Goal: Transaction & Acquisition: Purchase product/service

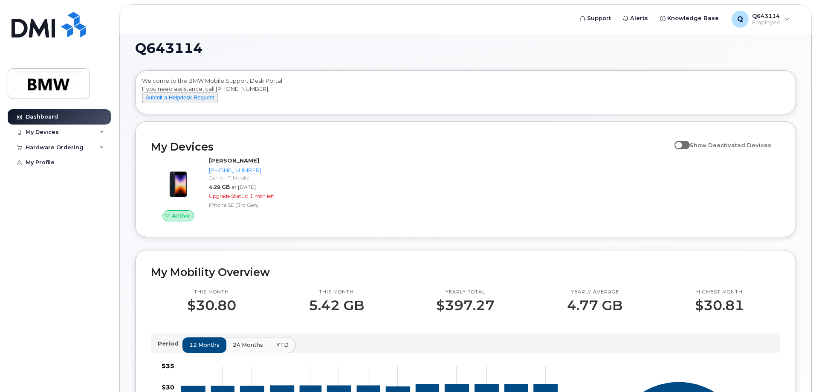
scroll to position [8, 0]
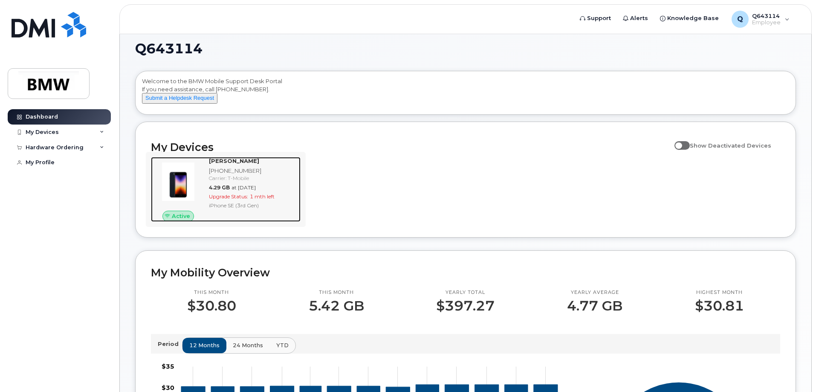
click at [256, 191] on span "at Oct 01, 2025" at bounding box center [244, 187] width 24 height 6
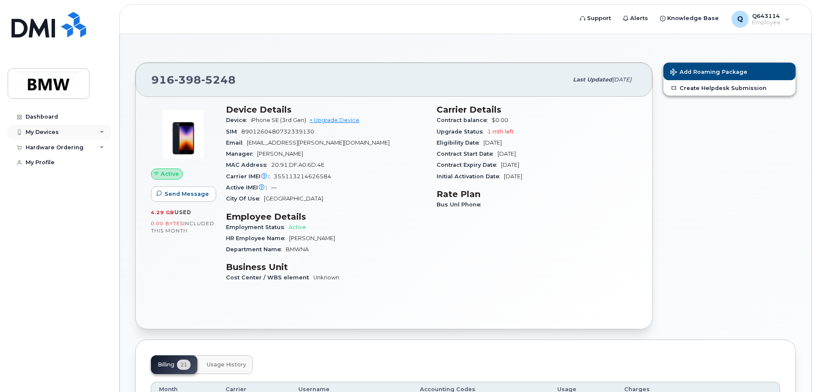
click at [100, 133] on icon at bounding box center [102, 132] width 4 height 4
click at [103, 196] on icon at bounding box center [102, 193] width 4 height 4
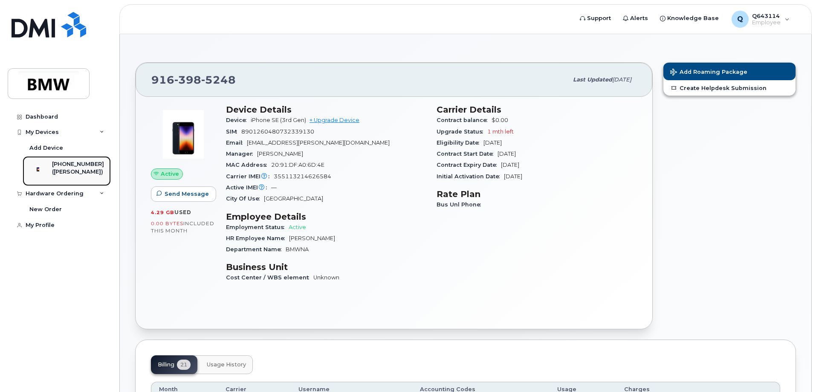
click at [73, 174] on div "([PERSON_NAME])" at bounding box center [78, 172] width 52 height 8
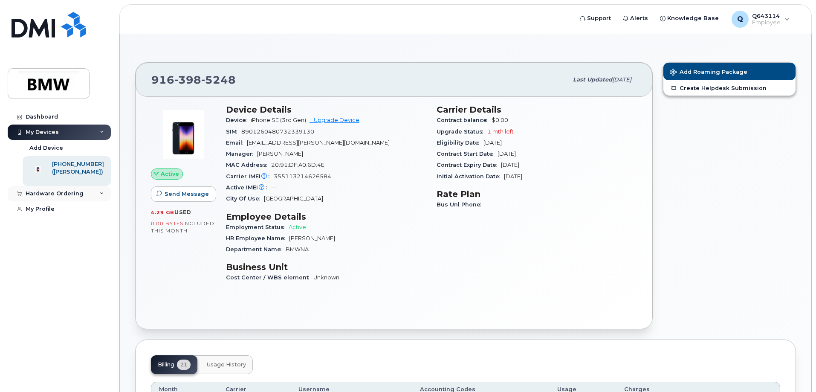
click at [102, 196] on icon at bounding box center [102, 193] width 4 height 4
click at [51, 217] on link "New Order" at bounding box center [67, 209] width 88 height 16
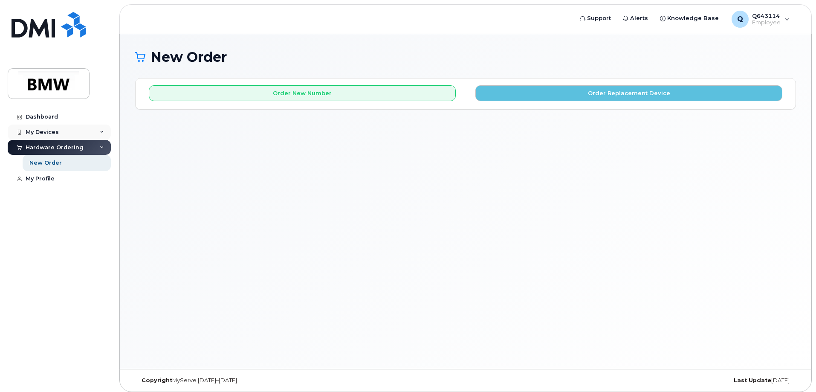
click at [39, 130] on div "My Devices" at bounding box center [42, 132] width 33 height 7
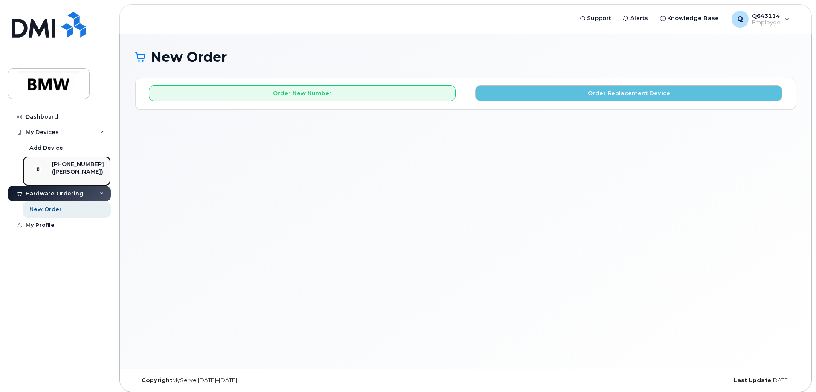
click at [49, 170] on div at bounding box center [38, 168] width 22 height 17
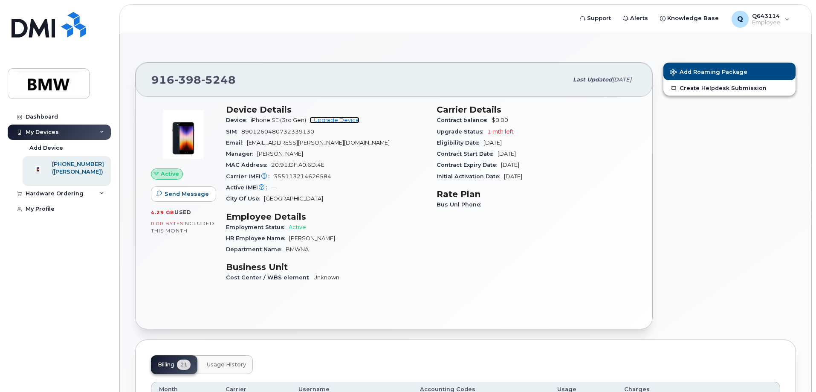
click at [323, 121] on link "+ Upgrade Device" at bounding box center [335, 120] width 50 height 6
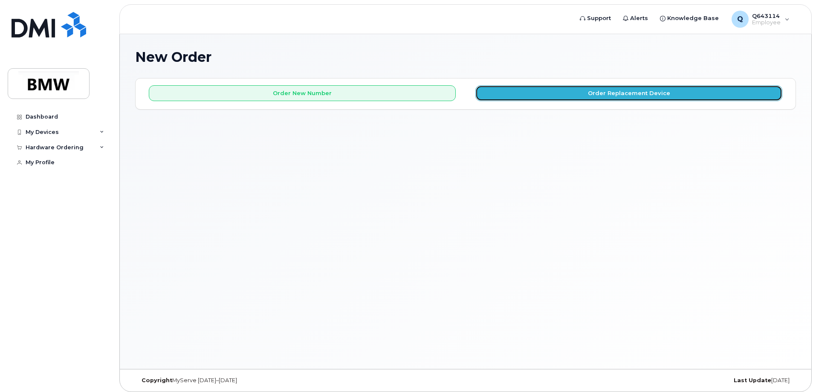
click at [520, 93] on button "Order Replacement Device" at bounding box center [628, 93] width 307 height 16
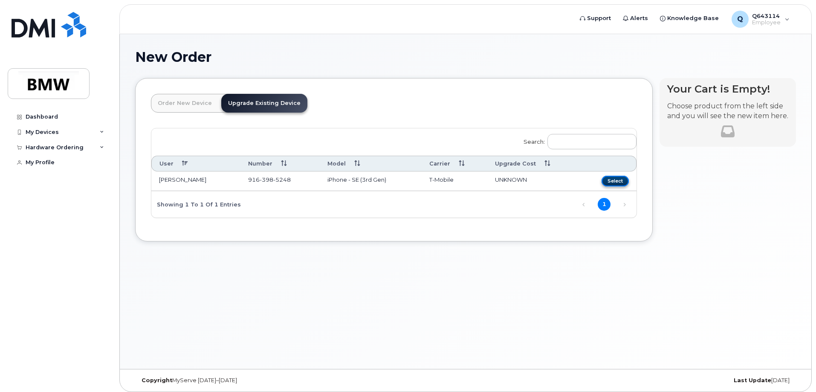
click at [618, 182] on button "Select" at bounding box center [615, 181] width 27 height 11
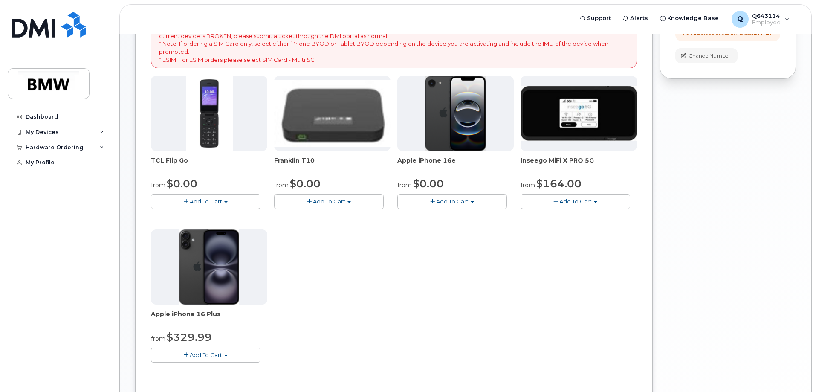
scroll to position [155, 0]
click at [190, 351] on span "Add To Cart" at bounding box center [206, 354] width 32 height 7
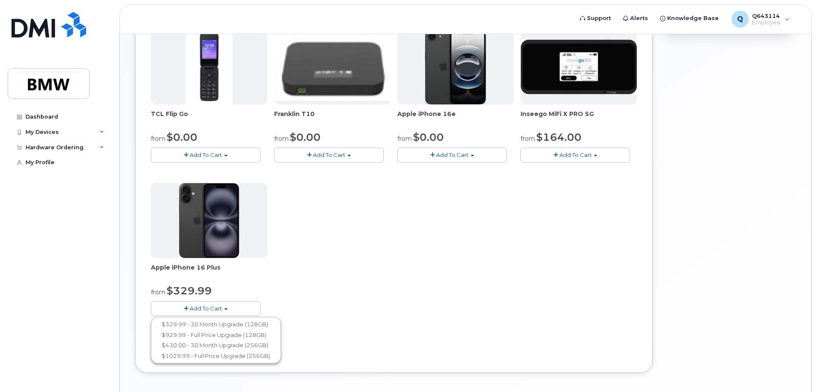
scroll to position [201, 0]
click at [220, 326] on link "$329.99 - 30 Month Upgrade (128GB)" at bounding box center [216, 324] width 126 height 11
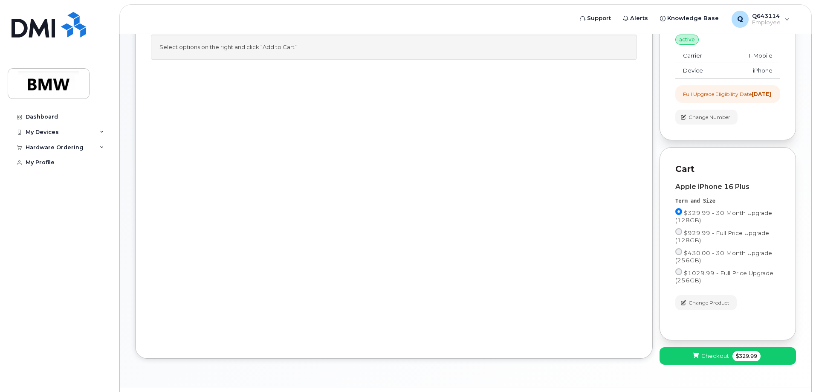
scroll to position [94, 0]
click at [703, 359] on span "Checkout" at bounding box center [715, 355] width 28 height 8
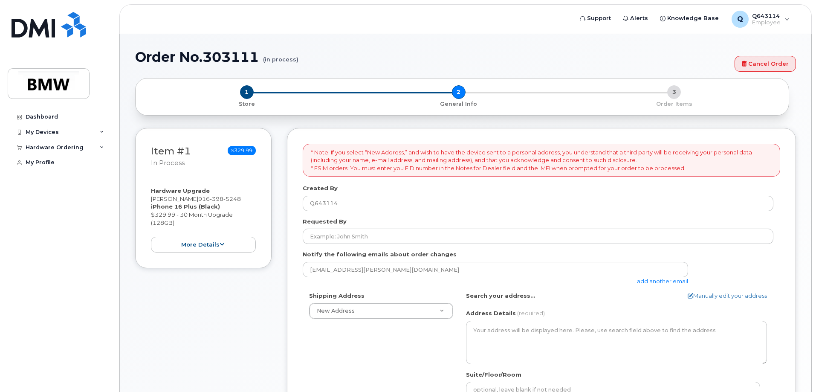
select select
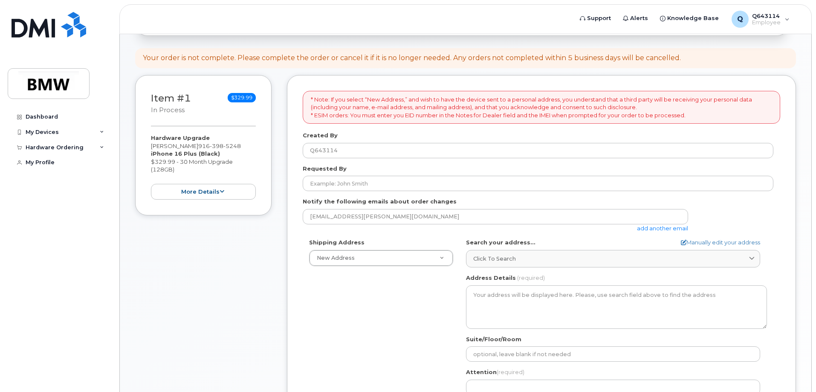
scroll to position [80, 0]
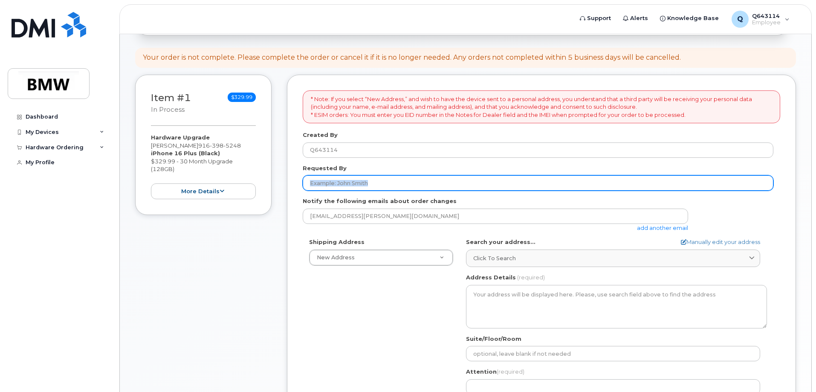
drag, startPoint x: 374, startPoint y: 191, endPoint x: 373, endPoint y: 183, distance: 8.7
click at [373, 183] on form "* Note: If you select “New Address,” and wish to have the device sent to a pers…" at bounding box center [542, 295] width 478 height 411
click at [373, 183] on input "Requested By" at bounding box center [538, 182] width 471 height 15
type input "[PERSON_NAME]"
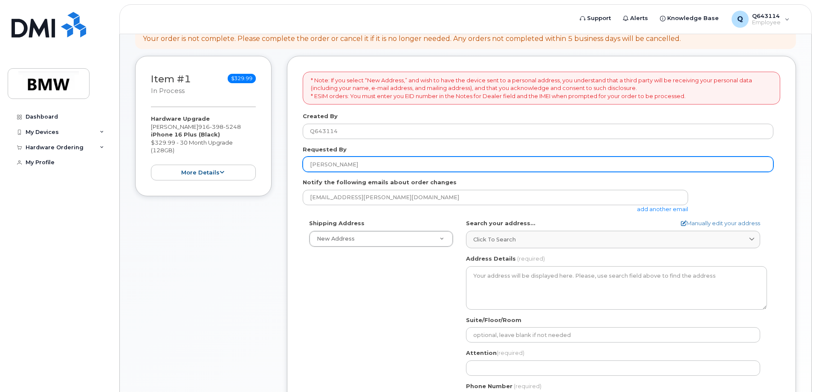
scroll to position [99, 0]
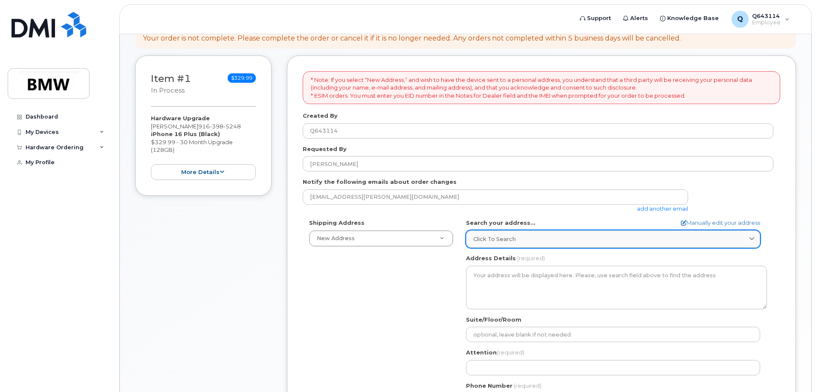
click at [501, 240] on span "Click to search" at bounding box center [494, 239] width 43 height 8
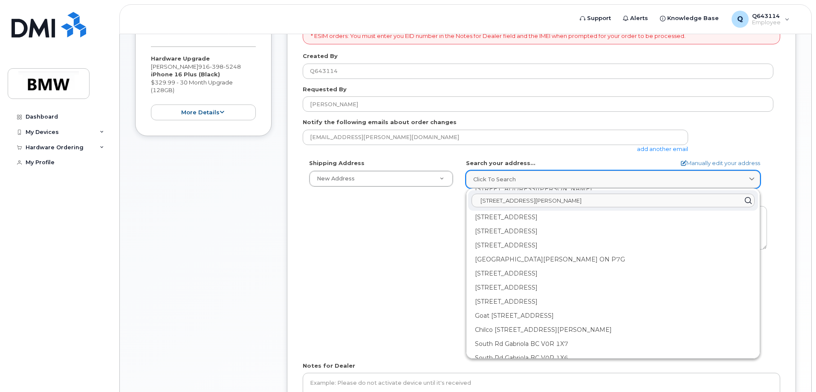
scroll to position [538, 0]
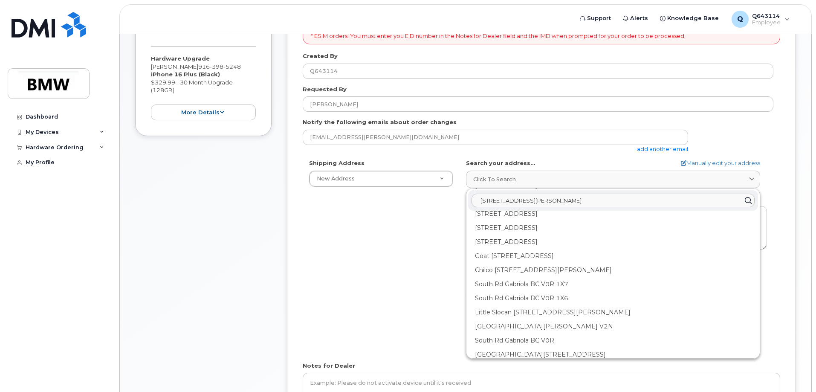
click at [559, 201] on input "250 s heath rd bakersfield" at bounding box center [613, 201] width 283 height 14
type input "2"
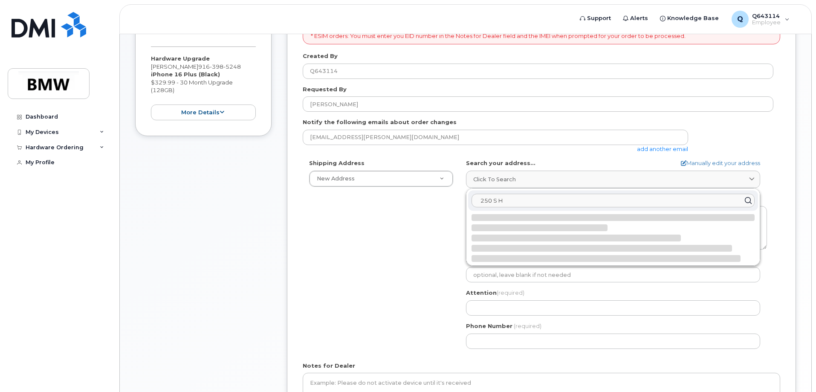
scroll to position [0, 0]
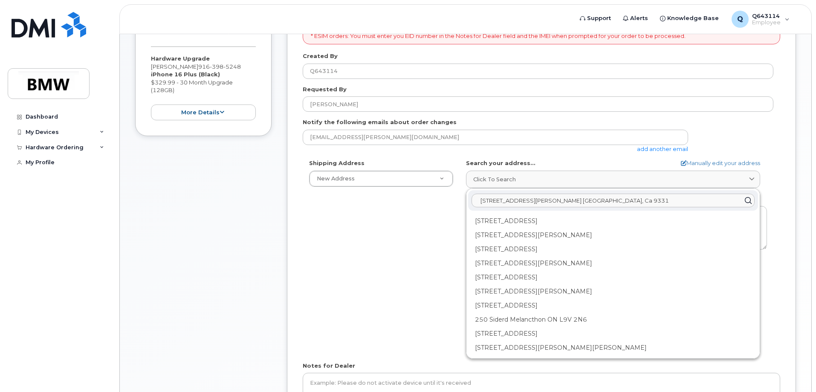
type input "250 S Heath Rd. Bakersfield, Ca 93314"
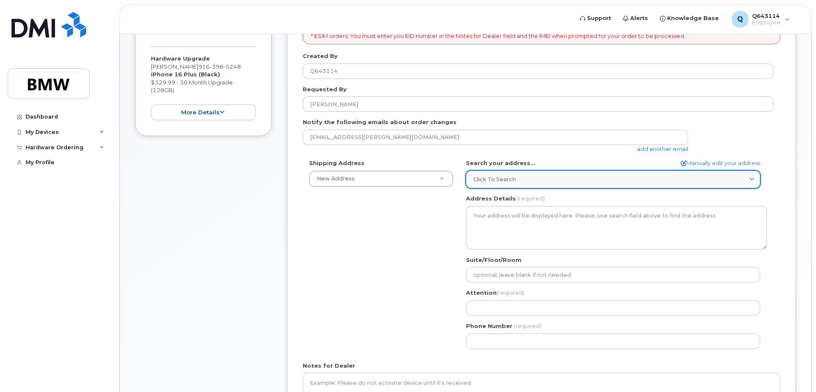
click at [489, 182] on span "Click to search" at bounding box center [494, 179] width 43 height 8
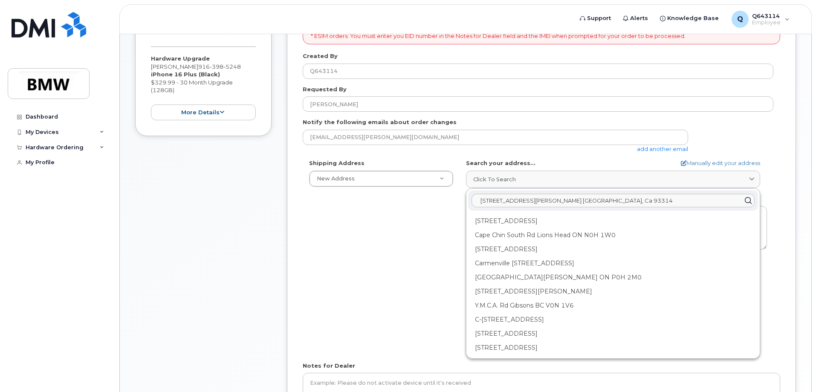
click at [746, 202] on icon at bounding box center [748, 200] width 12 height 12
click at [414, 271] on div "Shipping Address New Address New Address BMW MC Plant BMW North America Financi…" at bounding box center [538, 257] width 471 height 196
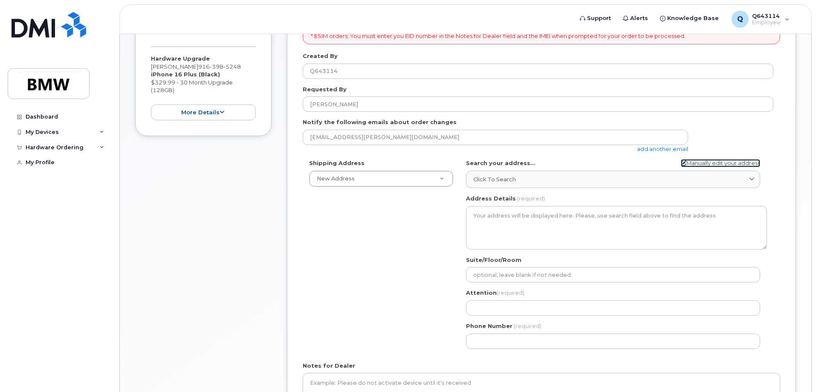
click at [686, 163] on link "Manually edit your address" at bounding box center [720, 163] width 79 height 8
select select
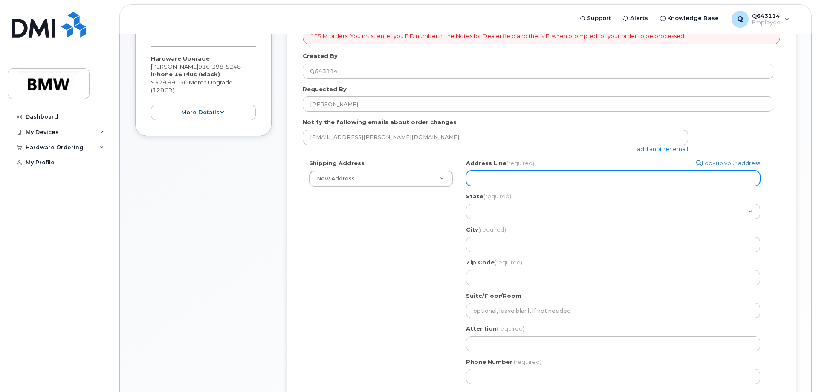
click at [529, 179] on input "Address Line (required)" at bounding box center [613, 178] width 294 height 15
select select
type input "2"
select select
type input "25"
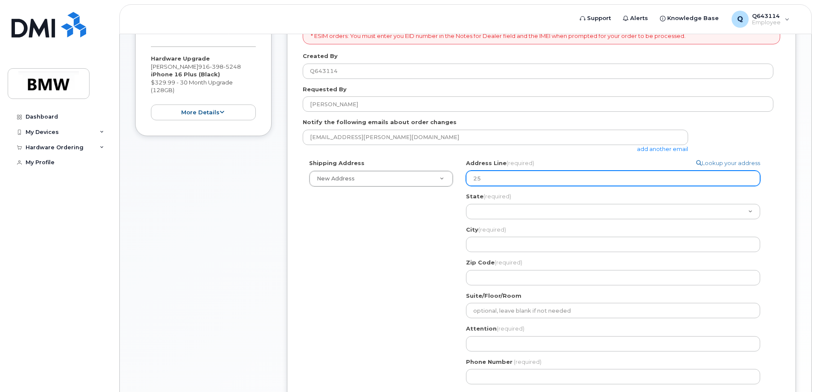
select select
type input "250"
select select
type input "250 S"
select select
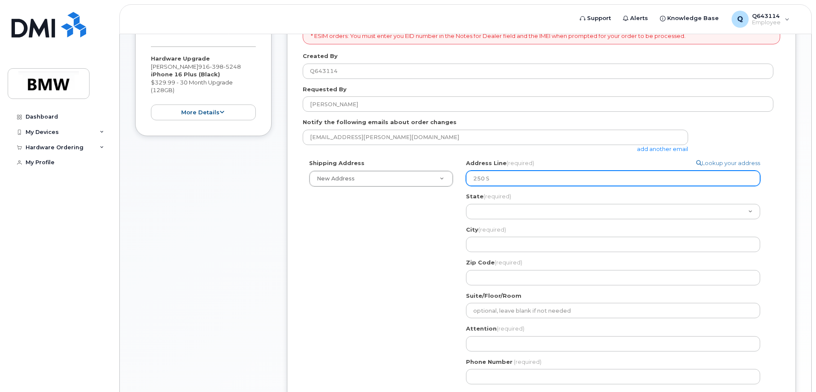
type input "250 S H"
select select
type input "250 S He"
select select
type input "250 S Hea"
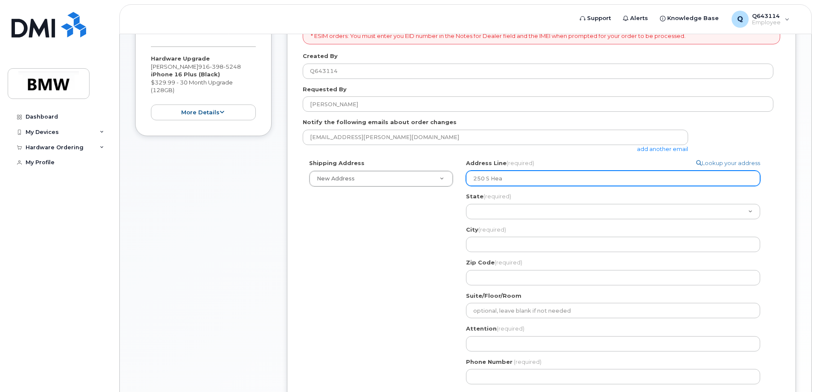
select select
type input "250 S Heat"
select select
type input "250 S Heath"
select select
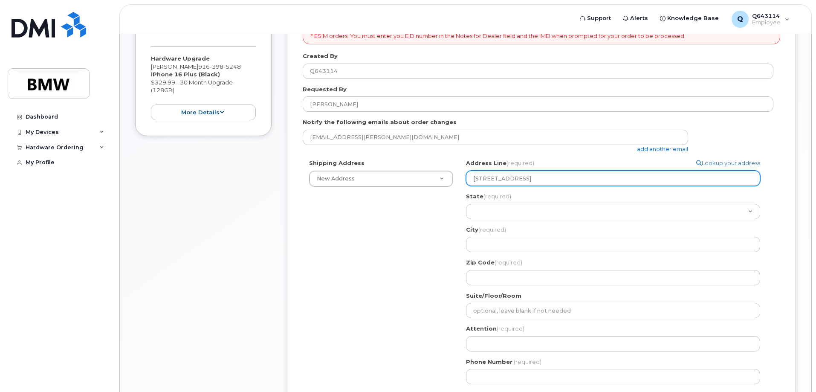
type input "250 S Heath R"
select select
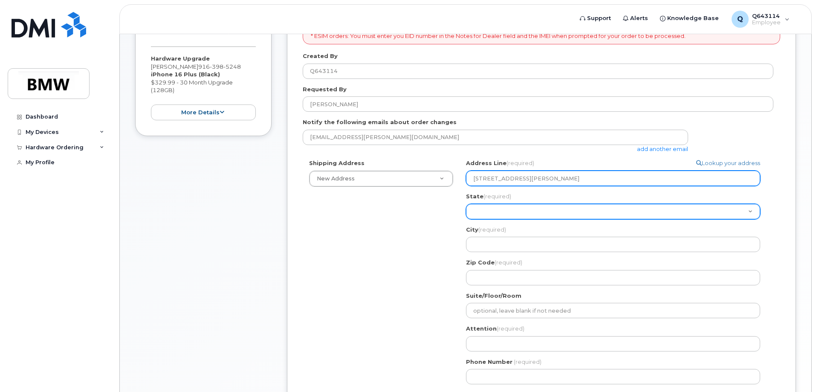
type input "250 S Heath Rd"
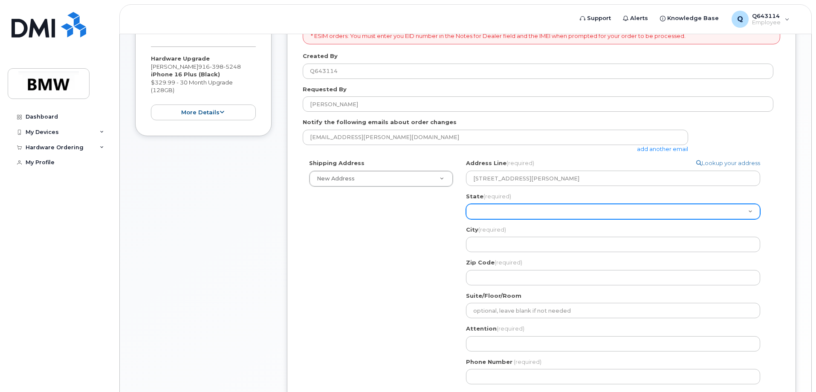
click at [511, 214] on select "Alabama Alaska American Samoa Arizona Arkansas California Colorado Connecticut …" at bounding box center [613, 211] width 294 height 15
select select "CA"
click at [466, 204] on select "Alabama Alaska American Samoa Arizona Arkansas California Colorado Connecticut …" at bounding box center [613, 211] width 294 height 15
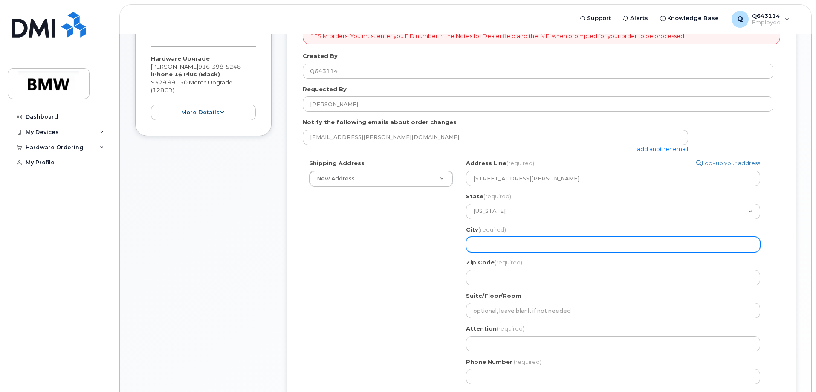
click at [505, 249] on input "City (required)" at bounding box center [613, 244] width 294 height 15
select select
type input "b"
select select
type input "ba"
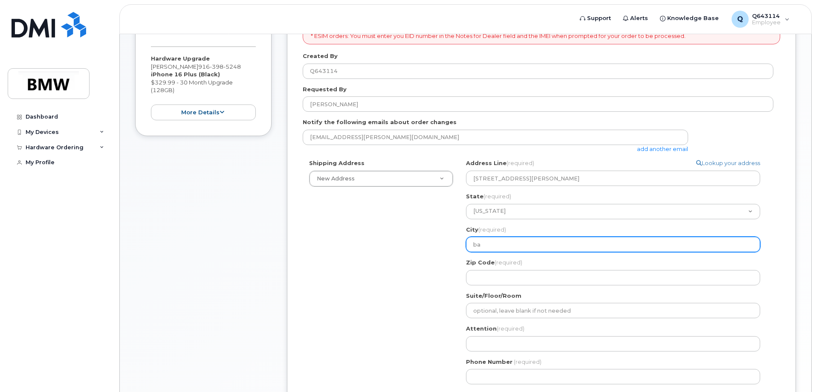
select select
type input "bake"
select select
type input "baker"
select select
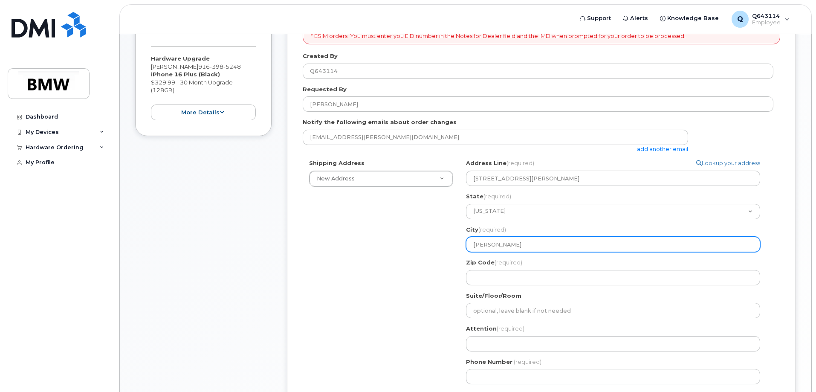
type input "bakers"
select select
type input "bakersf"
select select
type input "bakersfi"
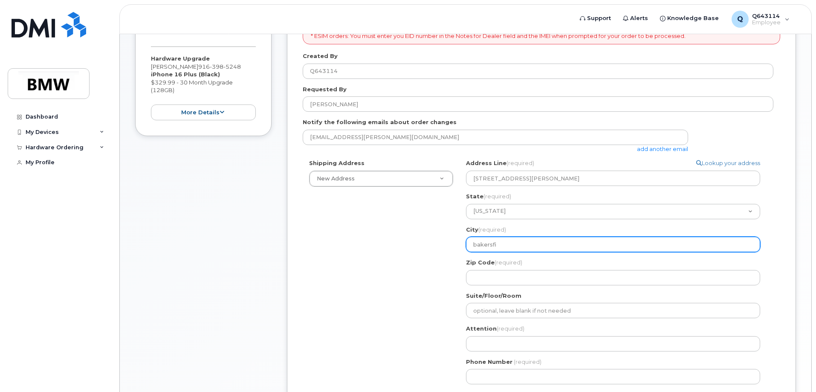
select select
type input "bakersfie"
select select
type input "bakersfield"
select select
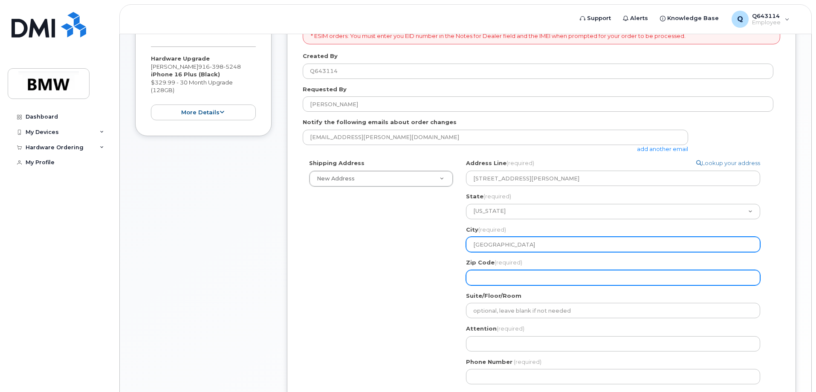
type input "bakersfield"
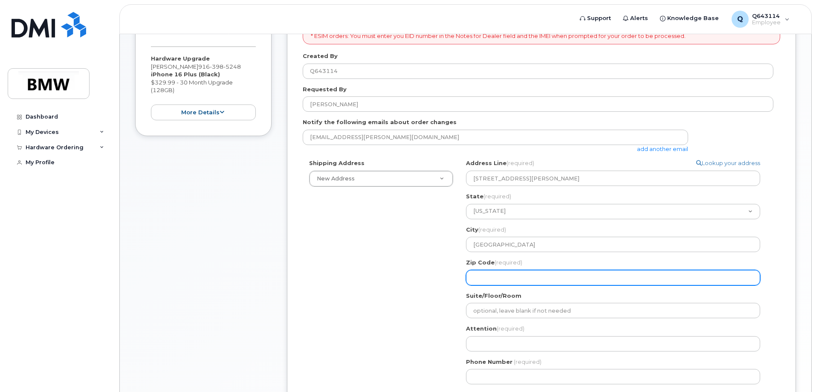
click at [499, 277] on input "Zip Code (required)" at bounding box center [613, 277] width 294 height 15
select select
type input "9"
select select
type input "93"
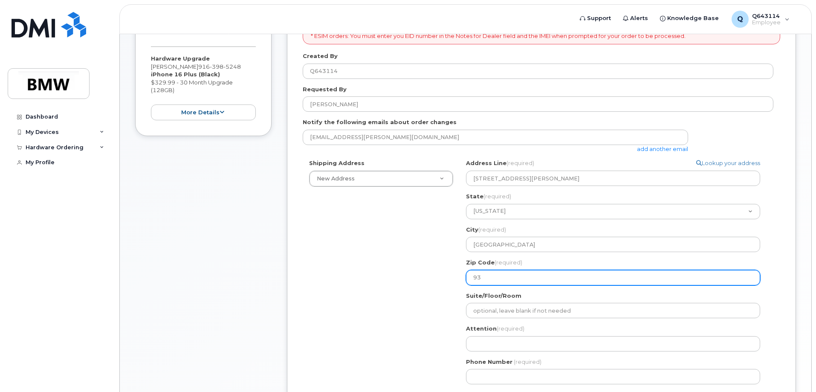
select select
type input "933"
select select
type input "9331"
select select
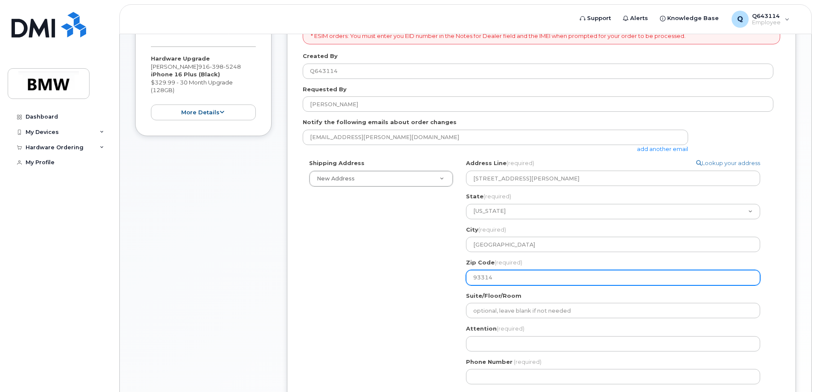
type input "93314"
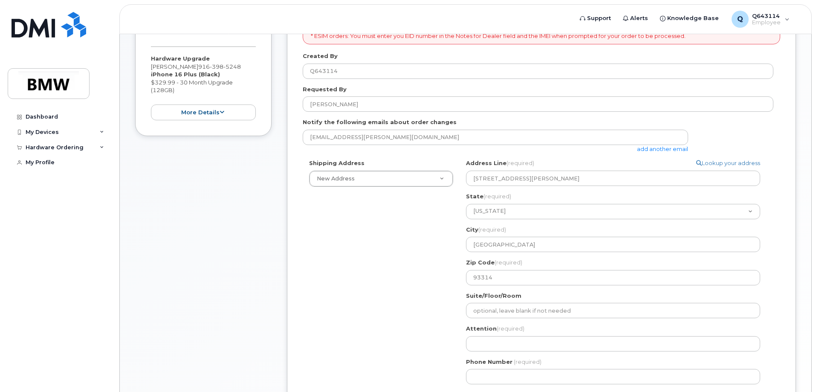
click at [498, 300] on div "Suite/Floor/Room" at bounding box center [616, 305] width 301 height 27
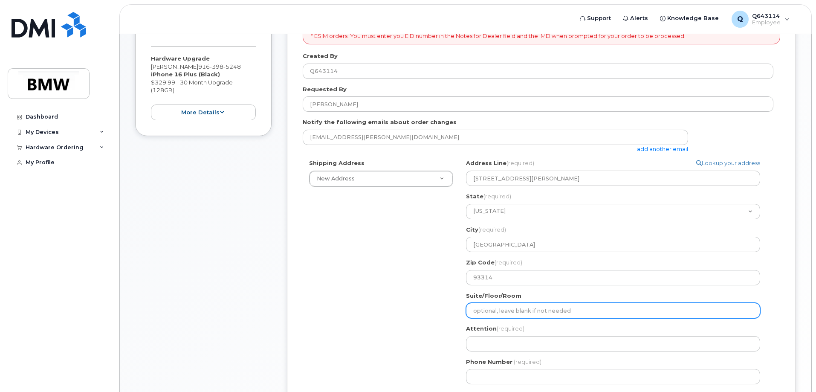
click at [495, 308] on input "Suite/Floor/Room" at bounding box center [613, 310] width 294 height 15
select select
type input "1"
select select
type input "11"
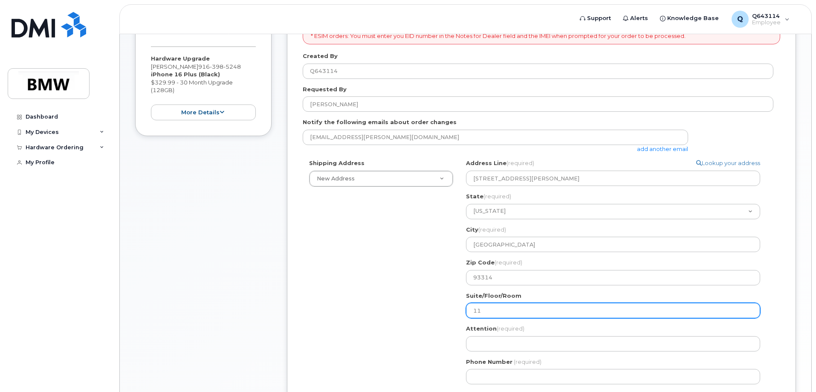
select select
type input "115"
select select
type input "1159"
select select
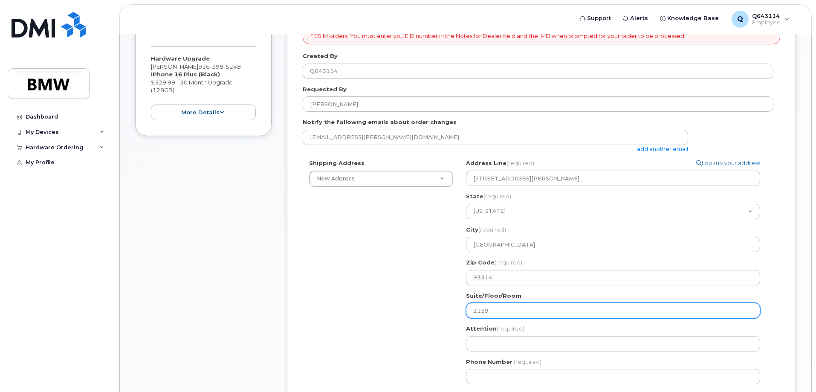
type input "115"
select select
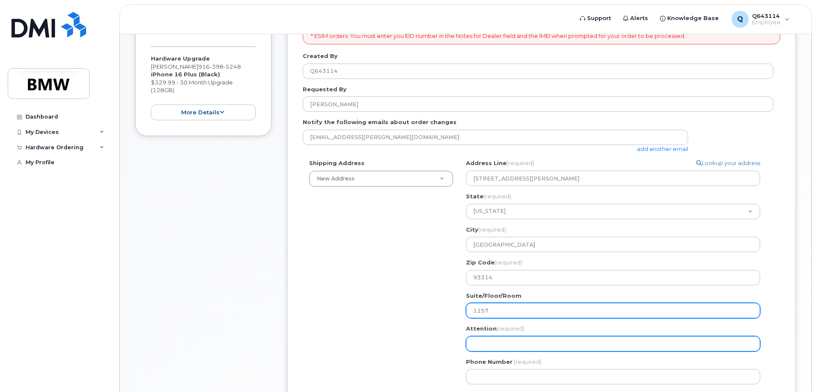
type input "1157"
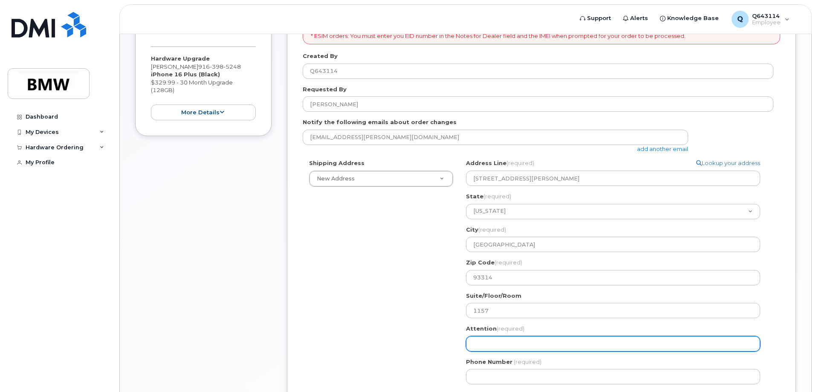
click at [498, 340] on input "Attention (required)" at bounding box center [613, 343] width 294 height 15
select select
type input "T"
select select
type input "Tr"
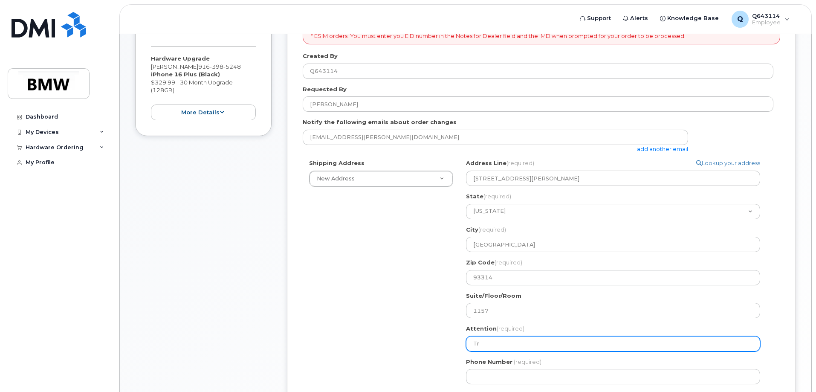
select select
type input "Tri"
select select
type input "Tris"
select select
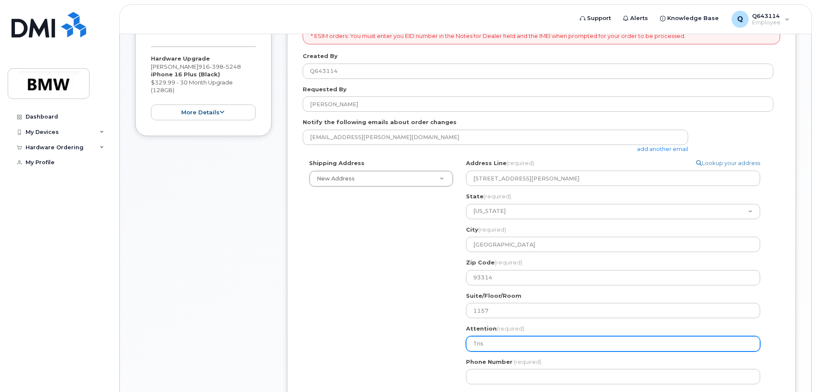
type input "Trist"
select select
type input "Triste"
select select
type input "Tristen"
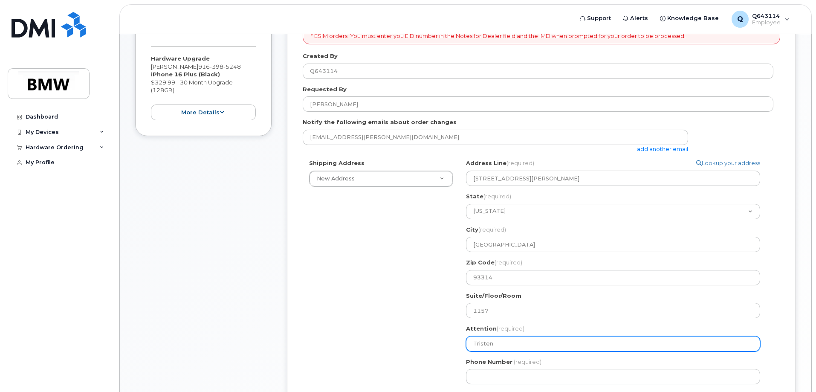
select select
type input "Tristen A"
select select
type input "Tristen Ar"
select select
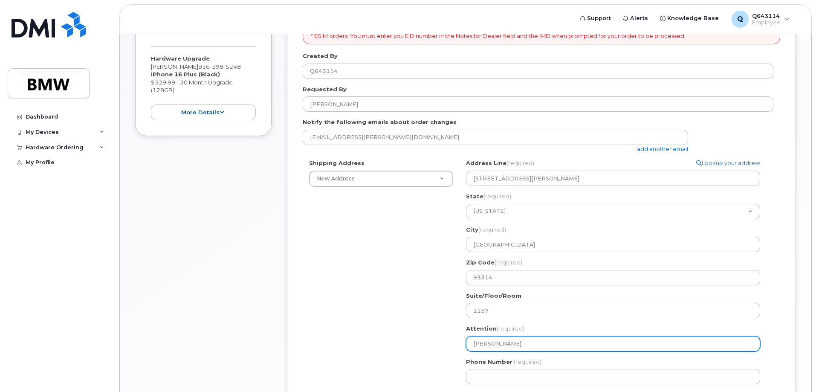
type input "Tristen Arm"
select select
type input "Tristen Arms"
select select
type input "Tristen Armst"
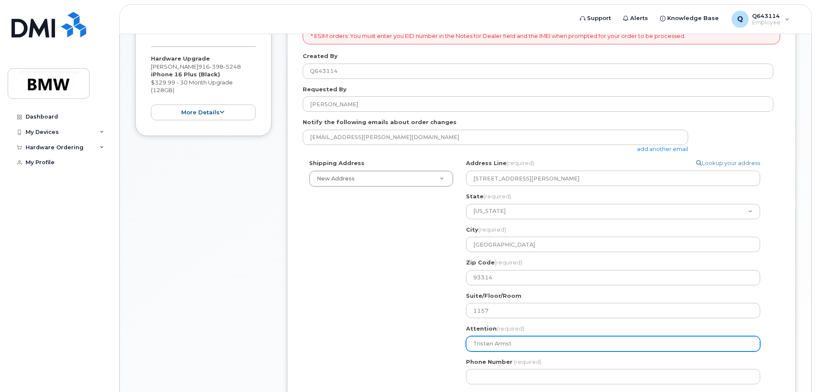
select select
type input "Tristen Armstr"
select select
type input "Tristen Armstro"
select select
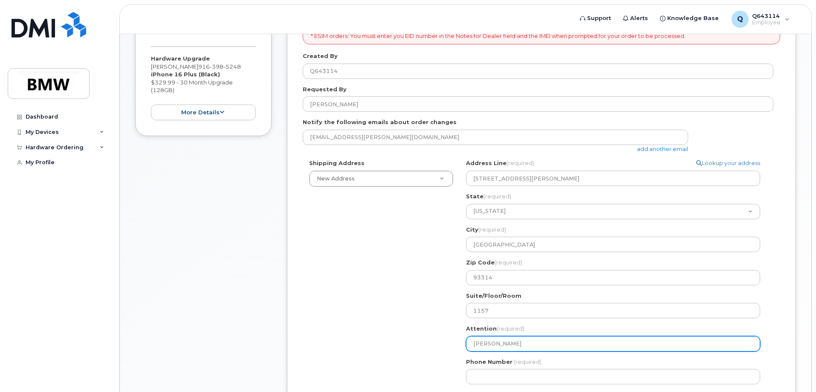
type input "Tristen Armstron"
select select
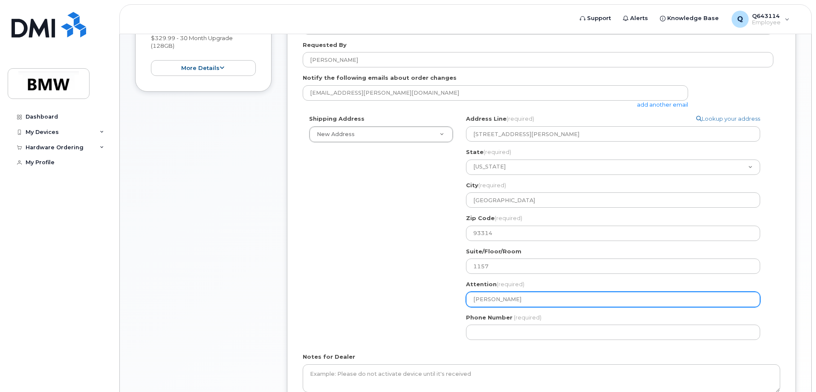
scroll to position [204, 0]
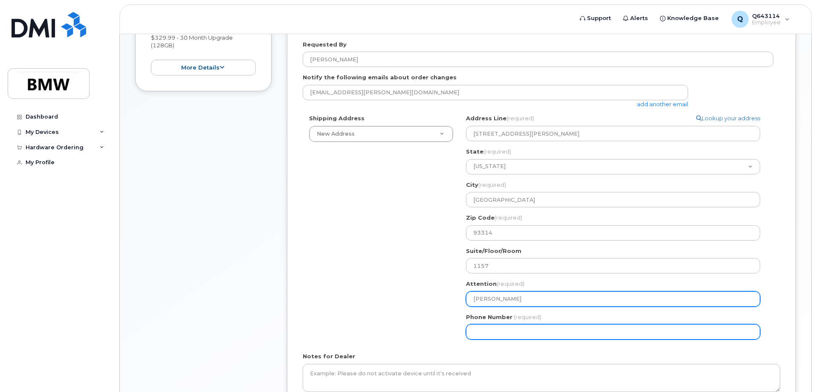
type input "[PERSON_NAME]"
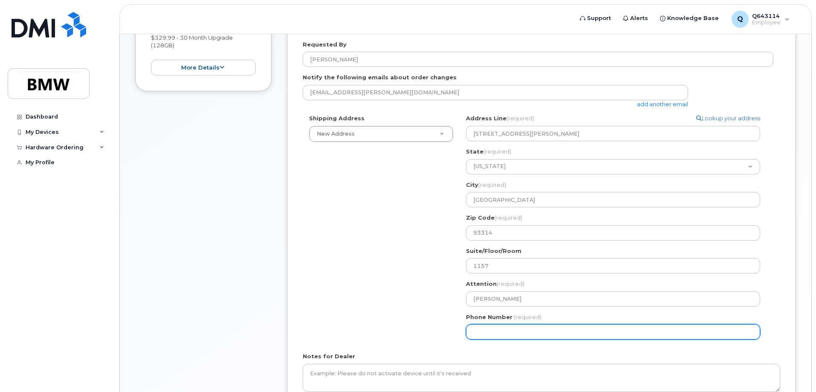
click at [498, 336] on input "Phone Number" at bounding box center [613, 331] width 294 height 15
type input "916398524"
select select
type input "9163985248"
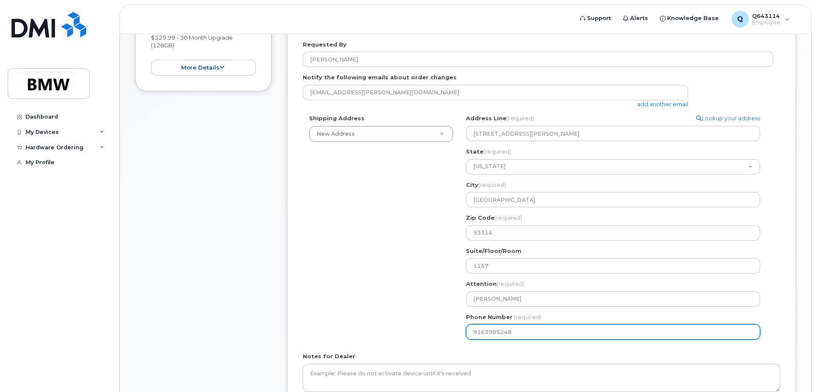
select select
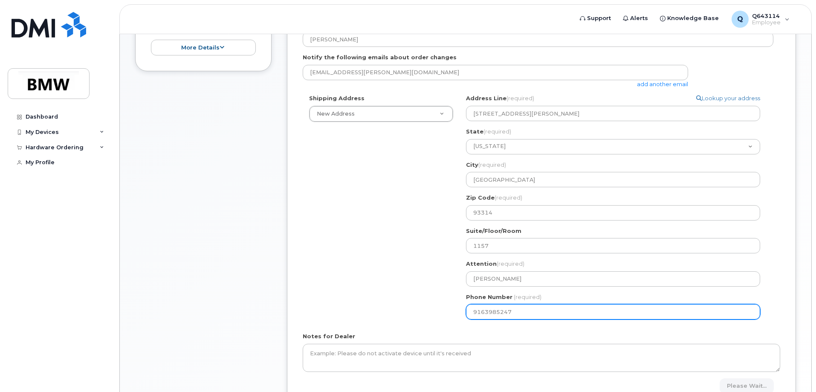
scroll to position [225, 0]
type input "9163985247"
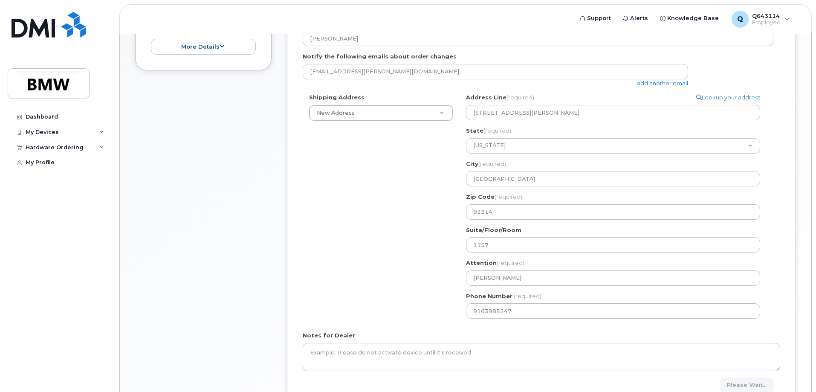
click at [430, 293] on div "Shipping Address New Address New Address BMW MC Plant BMW North America Financi…" at bounding box center [538, 209] width 471 height 232
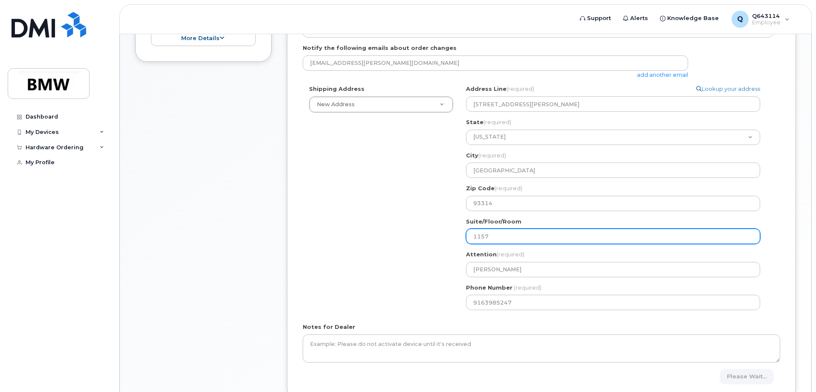
scroll to position [234, 0]
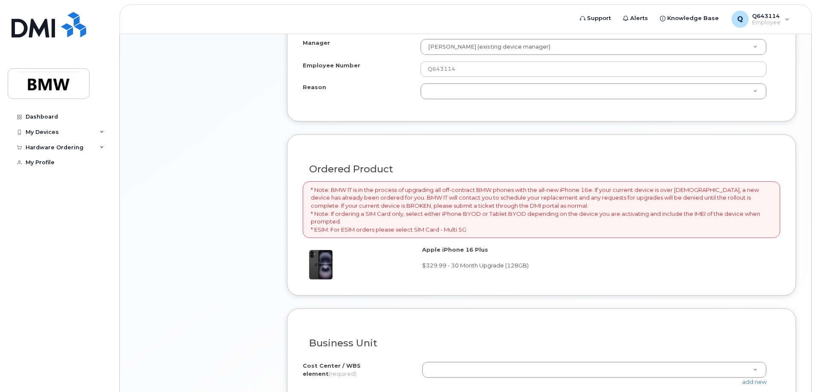
scroll to position [576, 0]
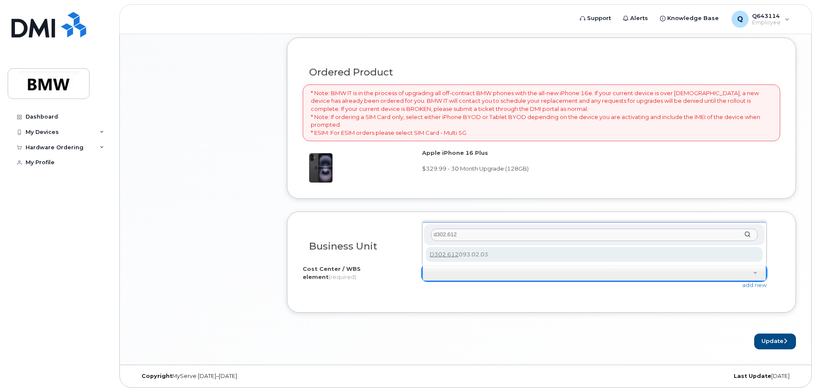
type input "d302.612"
type input "D302.612093.02.03"
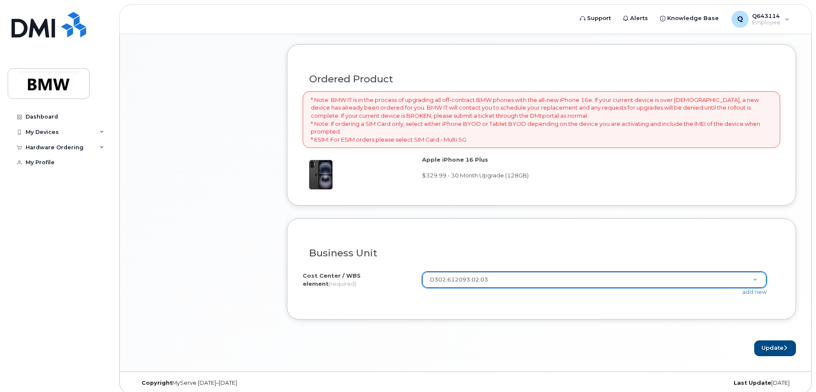
scroll to position [569, 0]
click at [770, 347] on button "Update" at bounding box center [775, 349] width 42 height 16
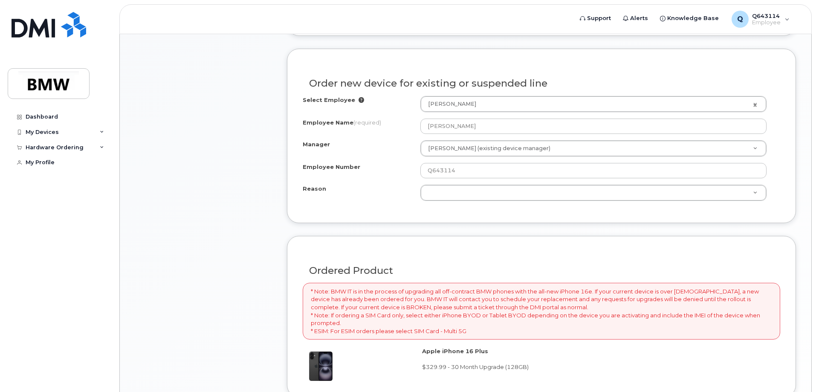
scroll to position [378, 0]
click at [590, 220] on div "Order new device for existing or suspended line Select Employee Tristen Armstro…" at bounding box center [541, 136] width 509 height 174
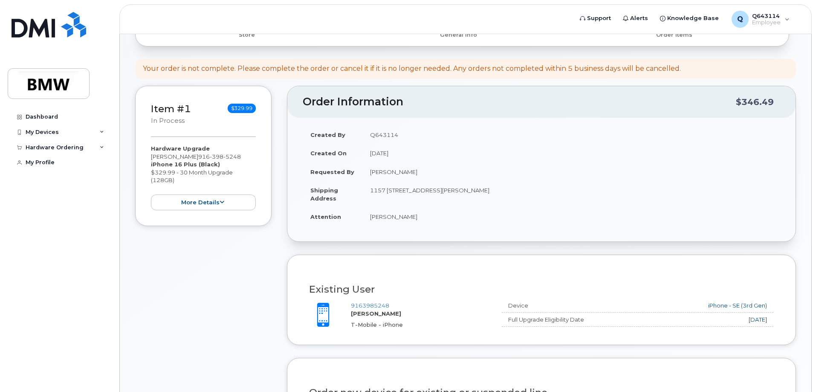
scroll to position [58, 0]
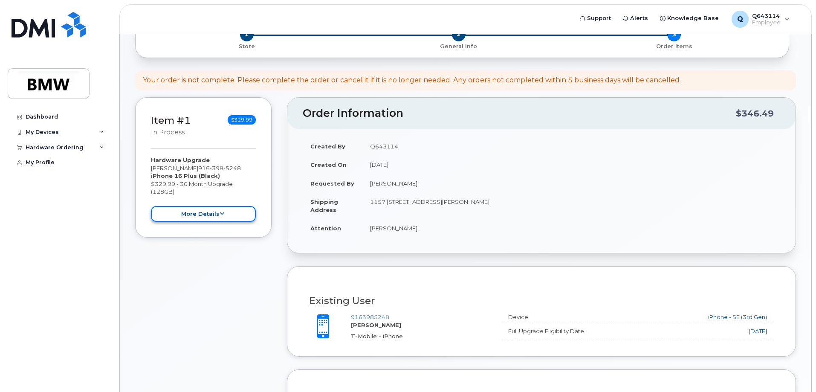
click at [223, 212] on icon at bounding box center [222, 214] width 5 height 6
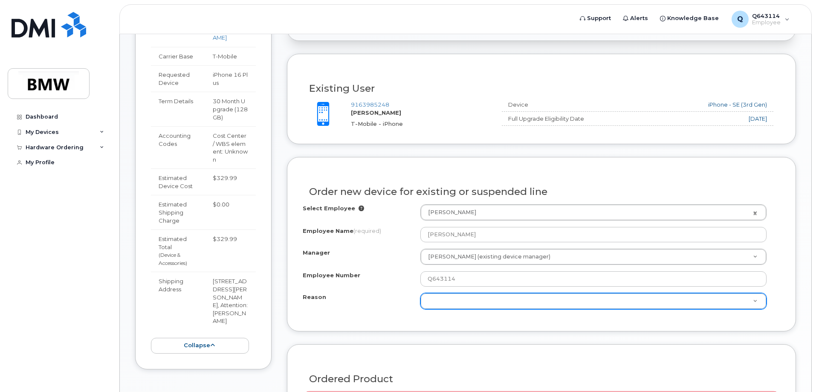
scroll to position [270, 0]
click at [327, 298] on div "Reason" at bounding box center [362, 298] width 118 height 12
click at [228, 337] on button "collapse" at bounding box center [200, 345] width 98 height 16
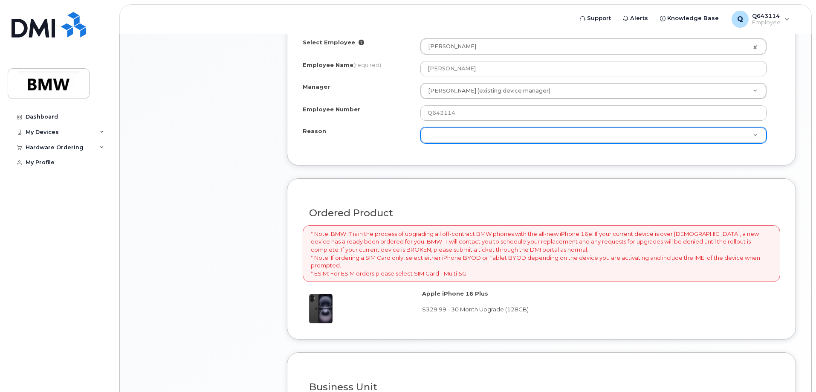
scroll to position [436, 0]
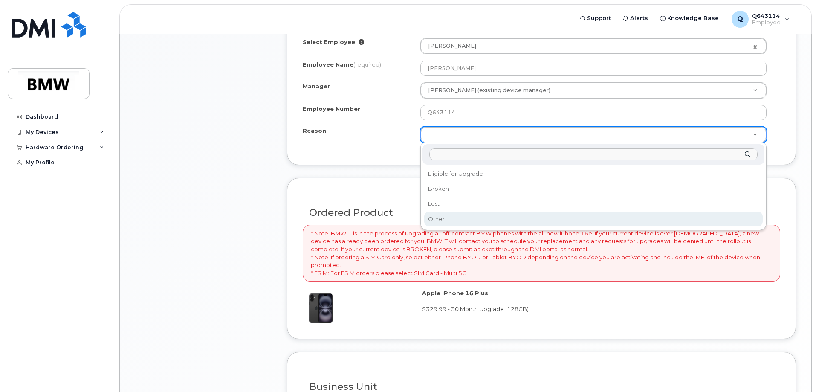
select select "other"
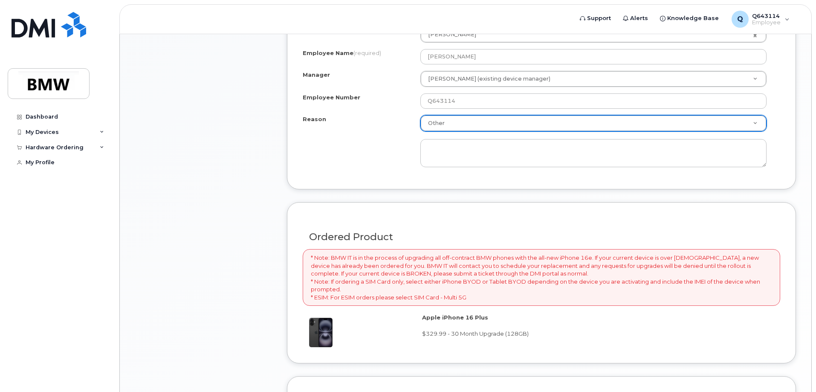
scroll to position [448, 0]
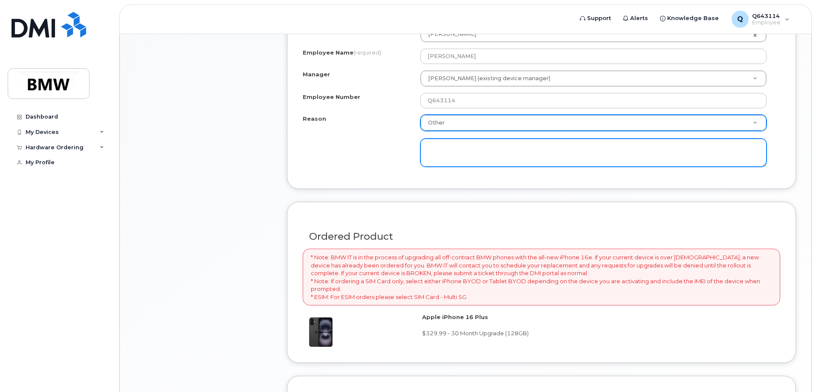
click at [455, 151] on textarea at bounding box center [593, 153] width 346 height 28
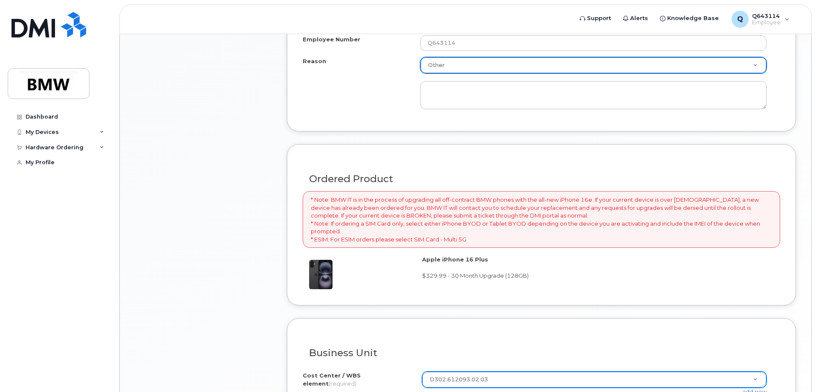
scroll to position [612, 0]
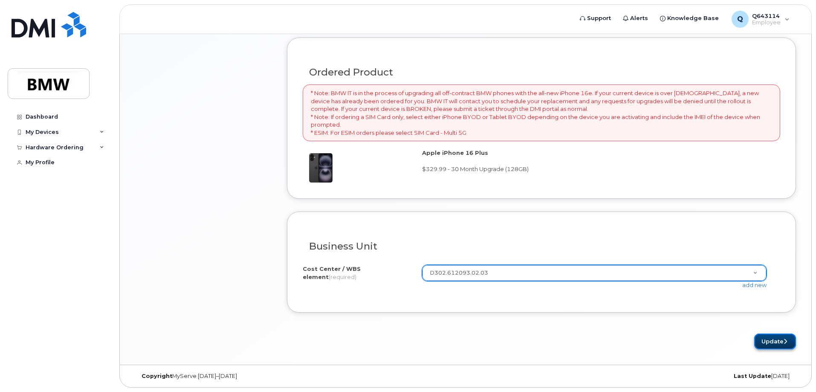
click at [761, 342] on button "Update" at bounding box center [775, 341] width 42 height 16
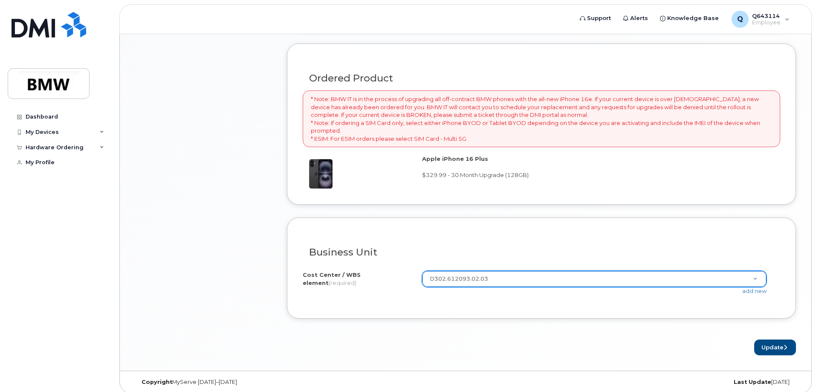
scroll to position [607, 0]
type textarea "Company upgrade"
click at [765, 342] on button "Update" at bounding box center [775, 347] width 42 height 16
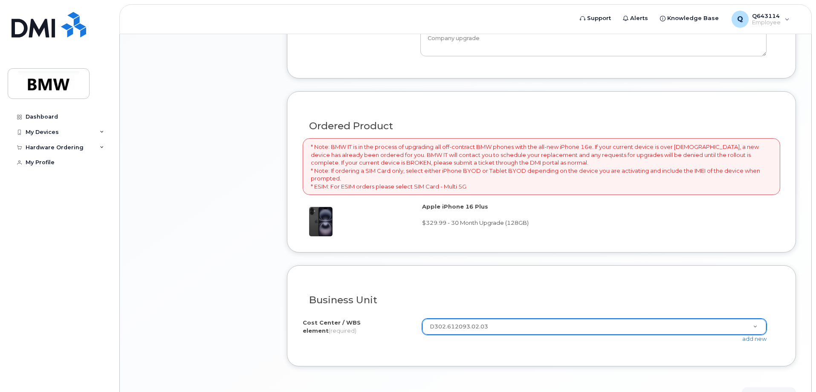
scroll to position [558, 0]
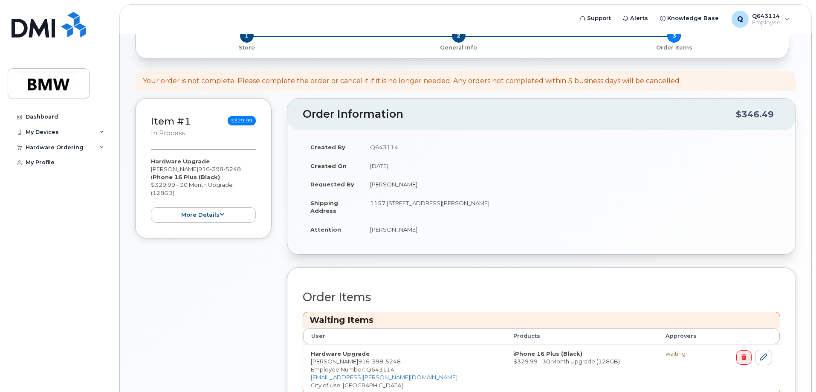
scroll to position [197, 0]
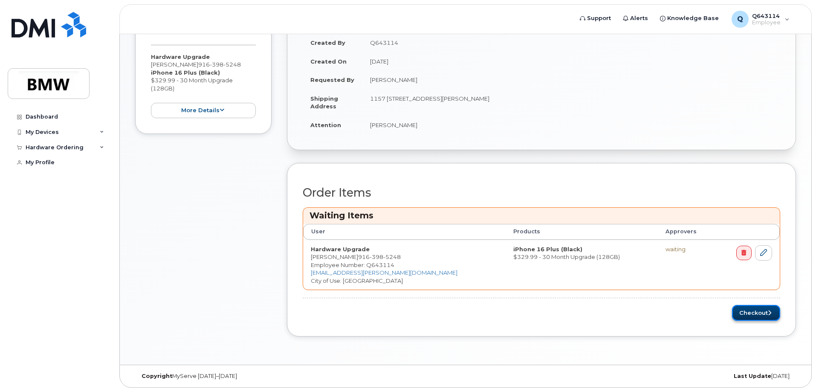
click at [749, 315] on button "Checkout" at bounding box center [756, 313] width 48 height 16
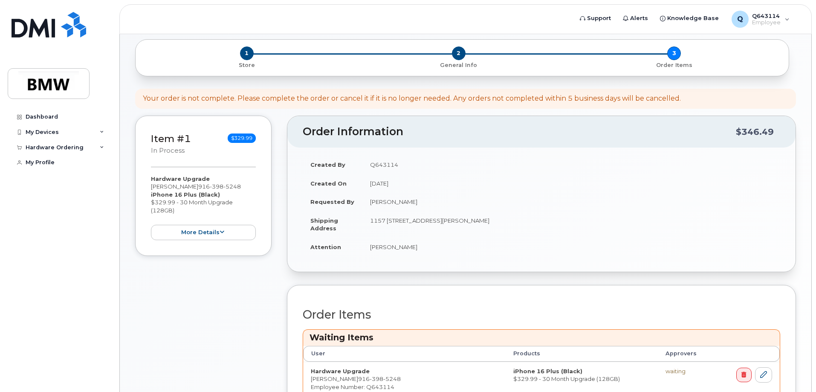
scroll to position [71, 0]
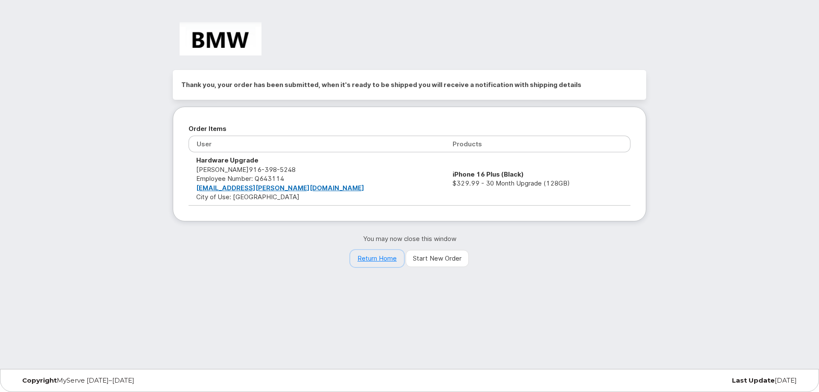
click at [376, 259] on link "Return Home" at bounding box center [377, 258] width 54 height 17
